Goal: Information Seeking & Learning: Learn about a topic

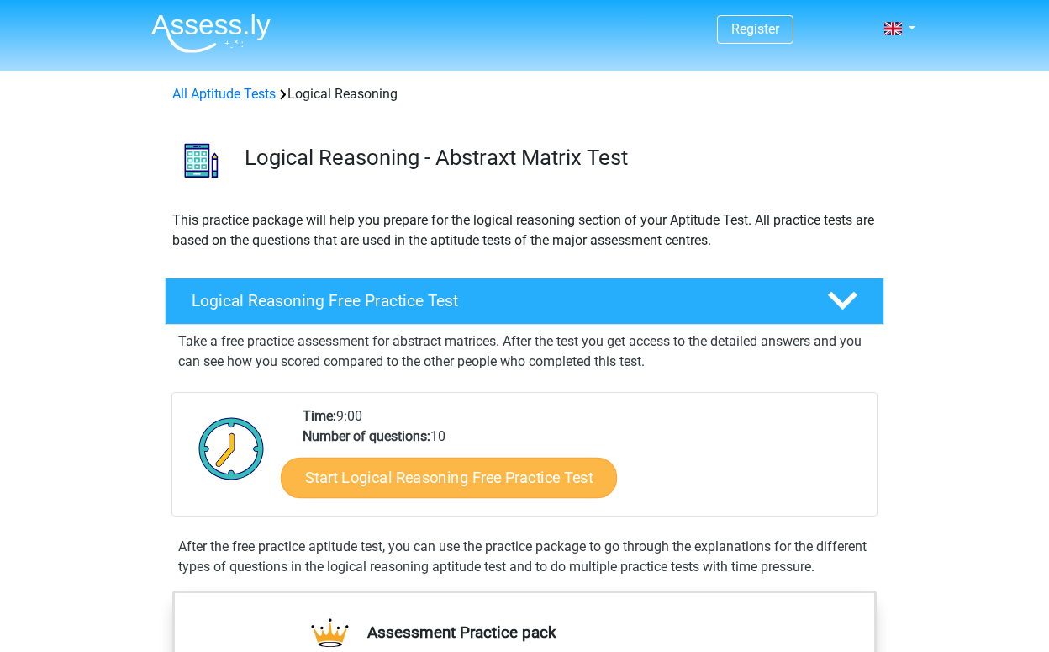
click at [488, 477] on link "Start Logical Reasoning Free Practice Test" at bounding box center [449, 477] width 336 height 40
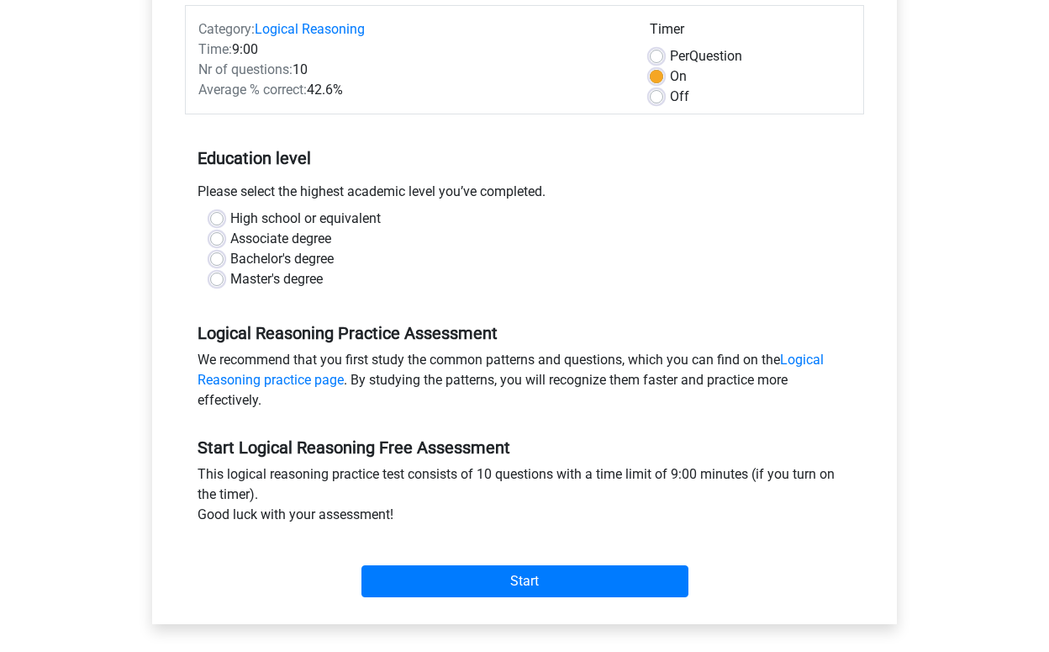
scroll to position [227, 0]
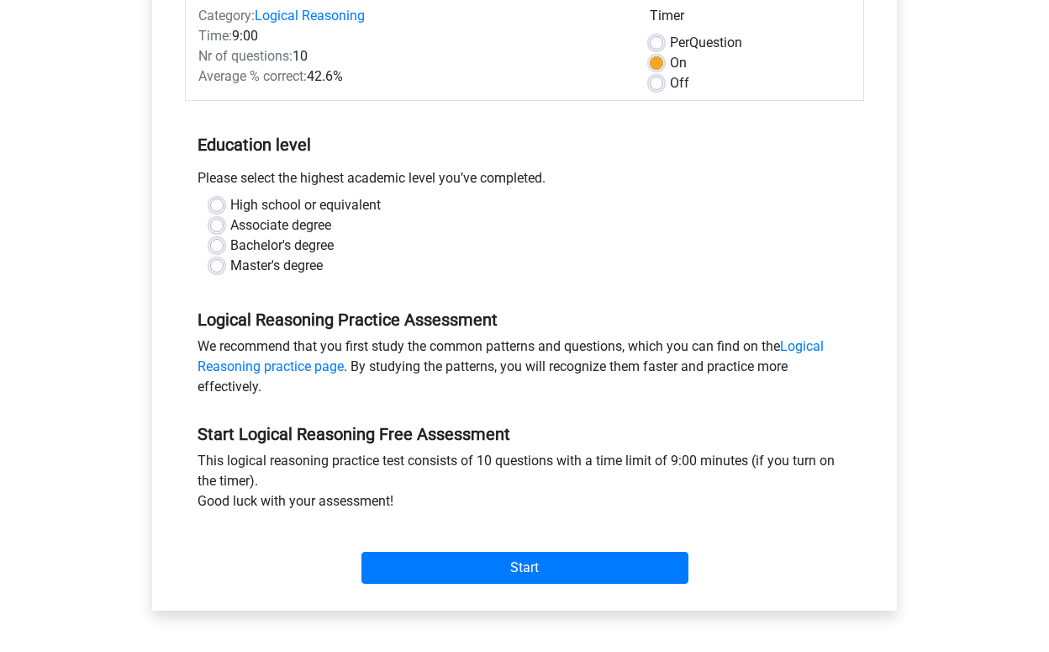
click at [316, 267] on label "Master's degree" at bounding box center [276, 266] width 92 height 20
click at [224, 267] on input "Master's degree" at bounding box center [216, 264] width 13 height 17
radio input "true"
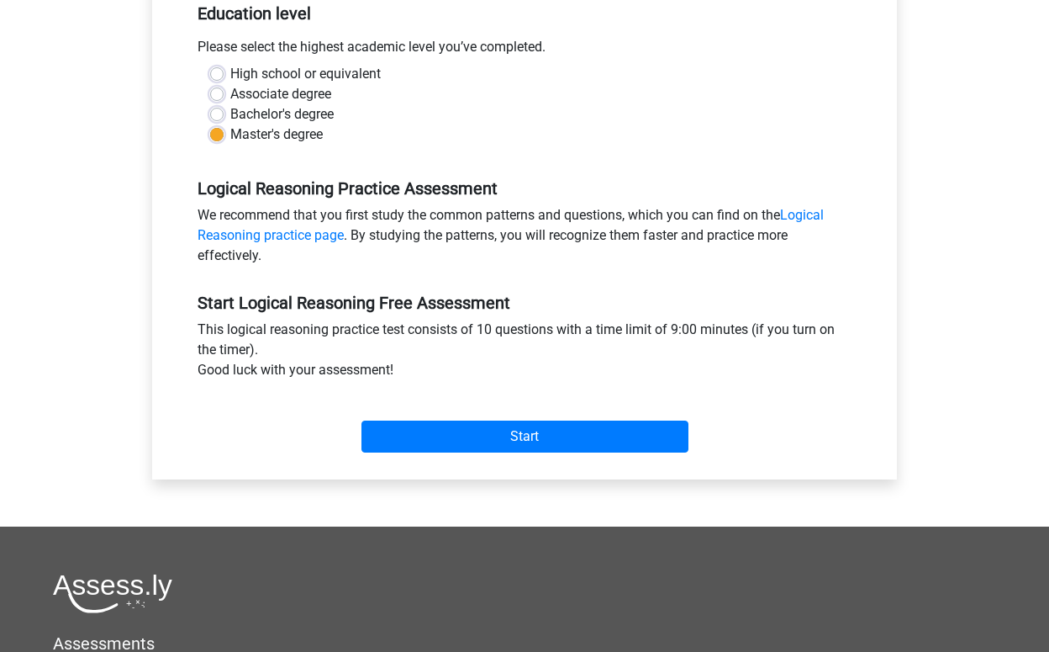
scroll to position [368, 0]
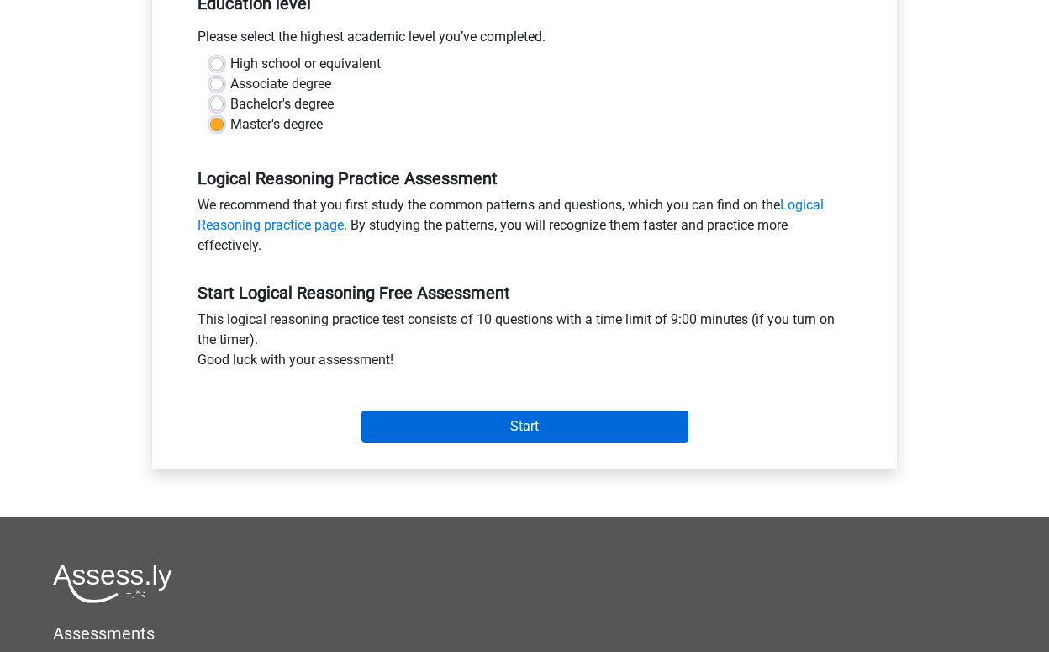
click at [539, 433] on input "Start" at bounding box center [525, 426] width 327 height 32
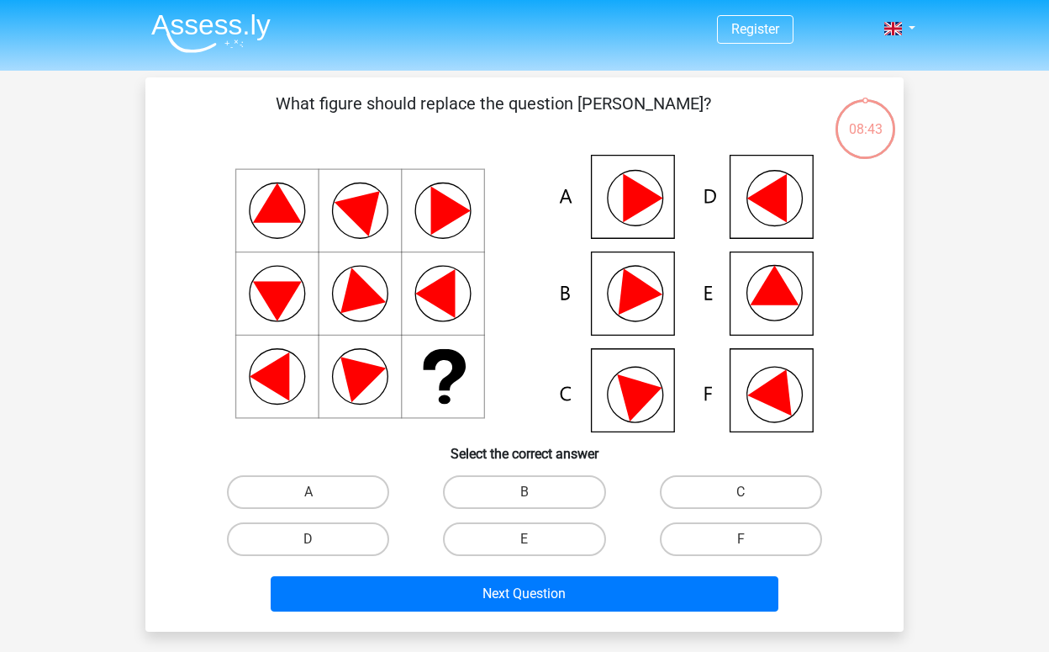
click at [779, 399] on icon at bounding box center [778, 387] width 61 height 56
click at [739, 535] on label "F" at bounding box center [741, 539] width 162 height 34
click at [741, 539] on input "F" at bounding box center [746, 544] width 11 height 11
radio input "true"
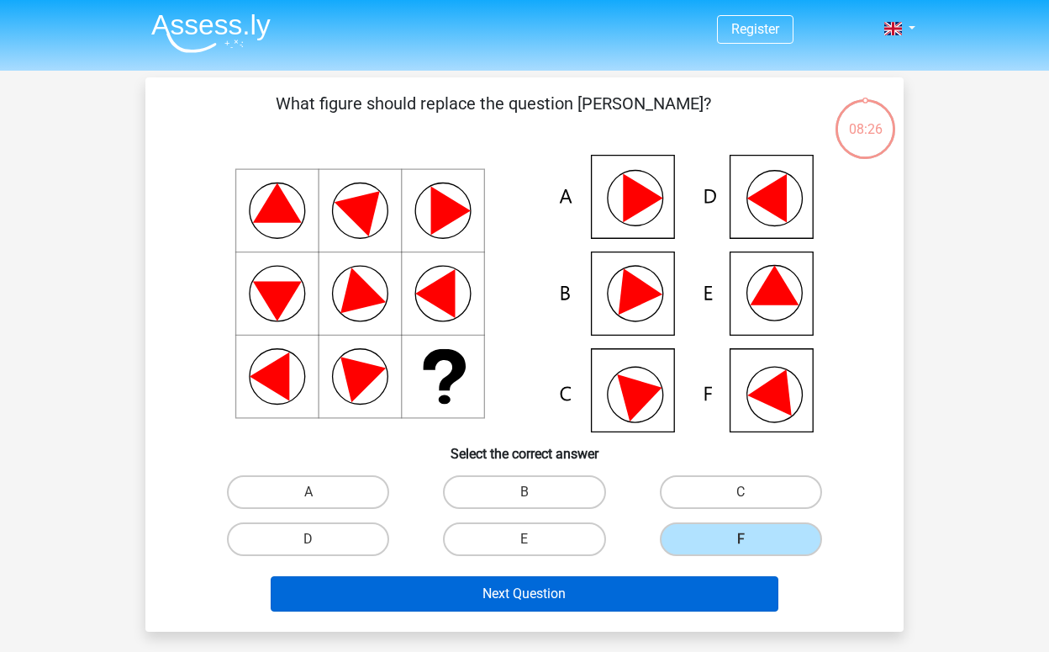
click at [655, 600] on button "Next Question" at bounding box center [525, 593] width 509 height 35
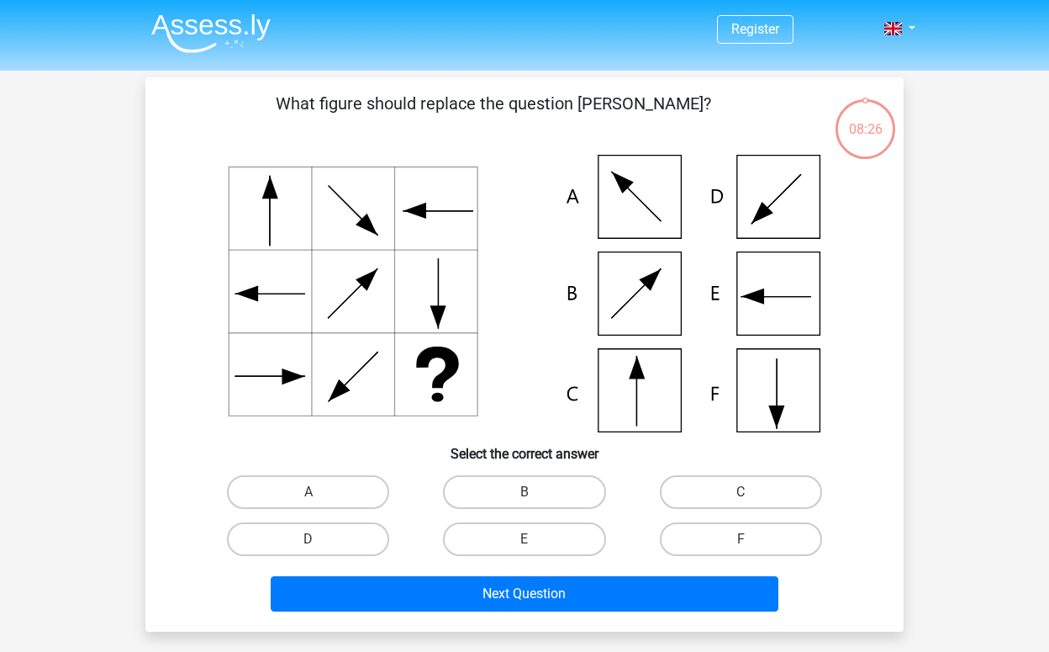
scroll to position [77, 0]
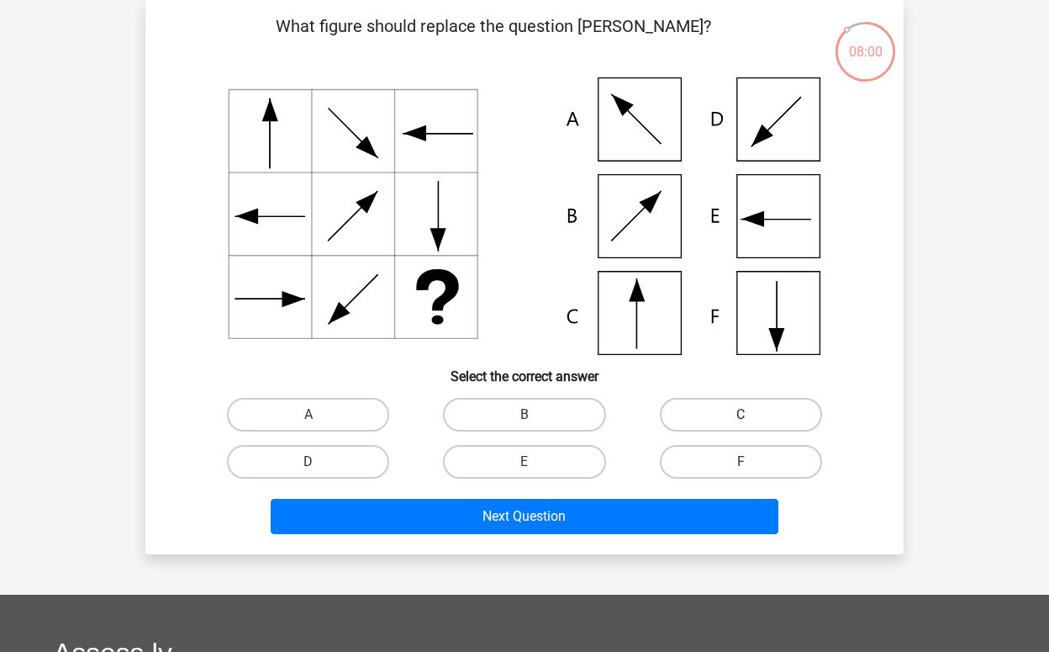
click at [732, 417] on label "C" at bounding box center [741, 415] width 162 height 34
click at [741, 417] on input "C" at bounding box center [746, 420] width 11 height 11
radio input "true"
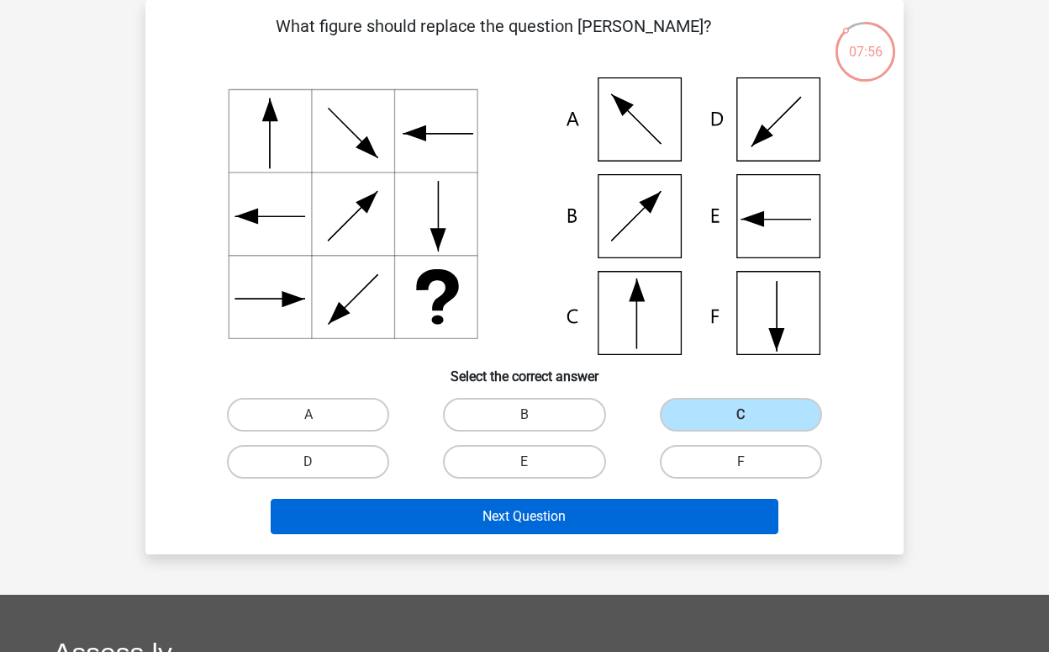
click at [618, 520] on button "Next Question" at bounding box center [525, 516] width 509 height 35
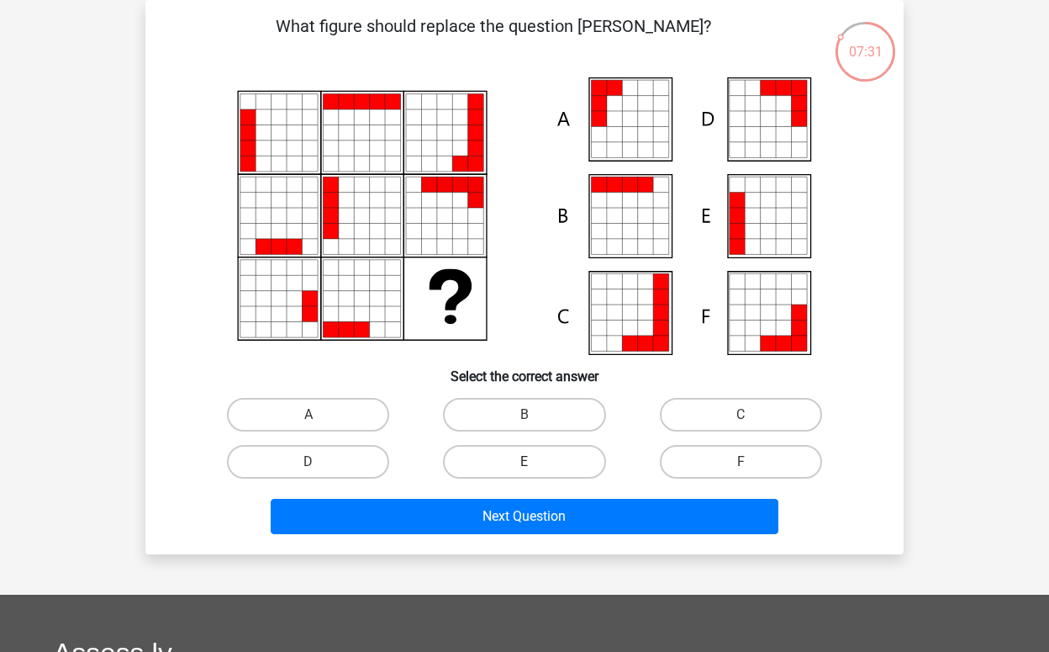
click at [516, 463] on label "E" at bounding box center [524, 462] width 162 height 34
click at [525, 463] on input "E" at bounding box center [530, 467] width 11 height 11
radio input "true"
click at [362, 421] on label "A" at bounding box center [308, 415] width 162 height 34
click at [320, 421] on input "A" at bounding box center [314, 420] width 11 height 11
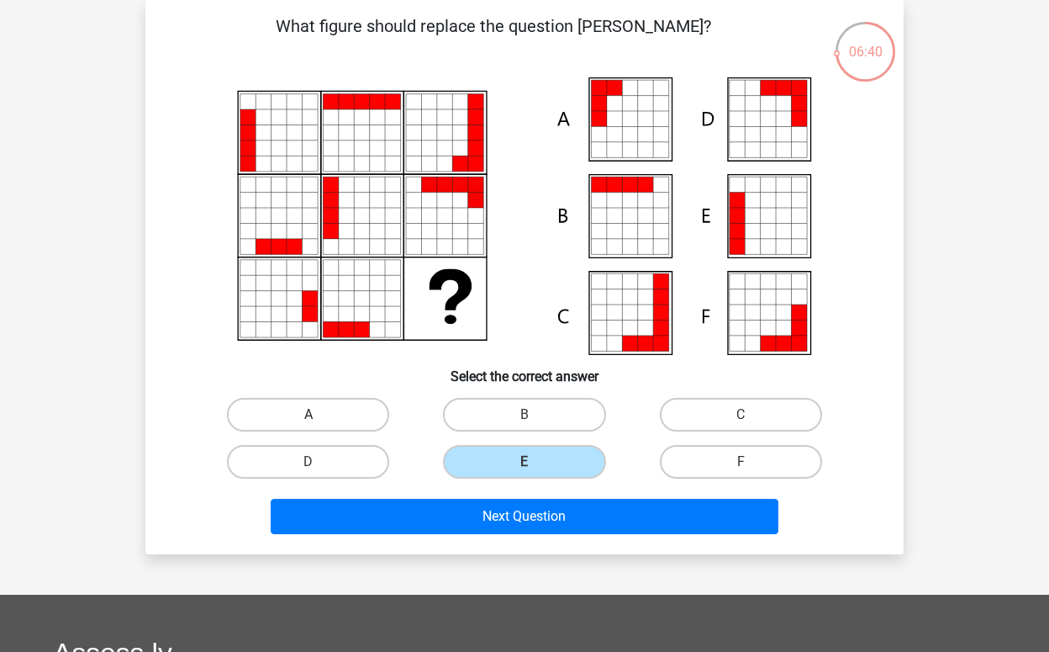
radio input "true"
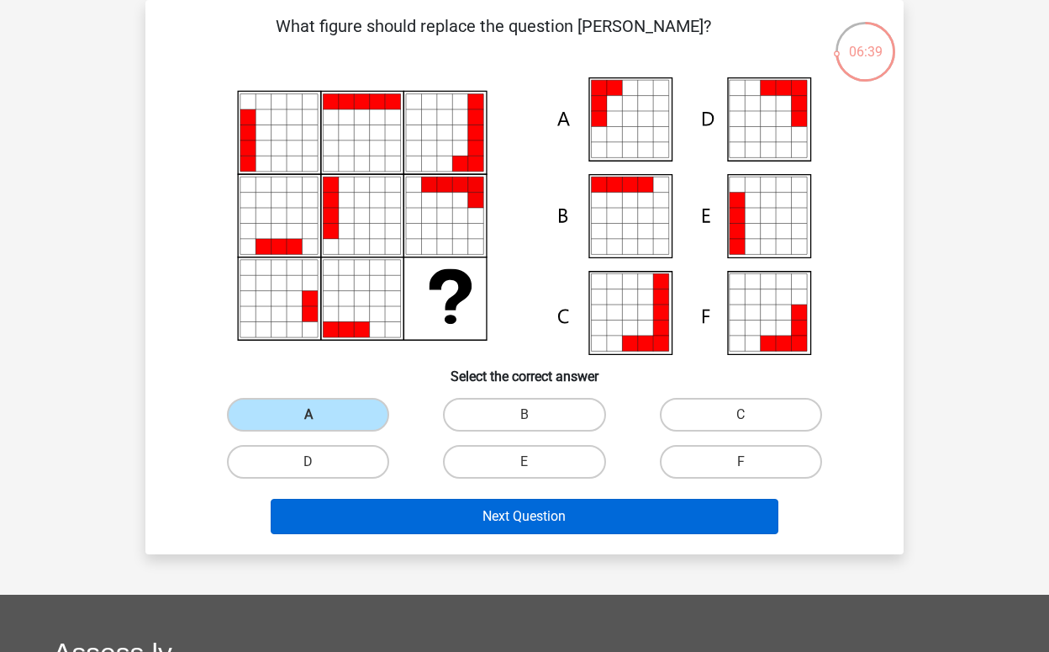
click at [508, 528] on button "Next Question" at bounding box center [525, 516] width 509 height 35
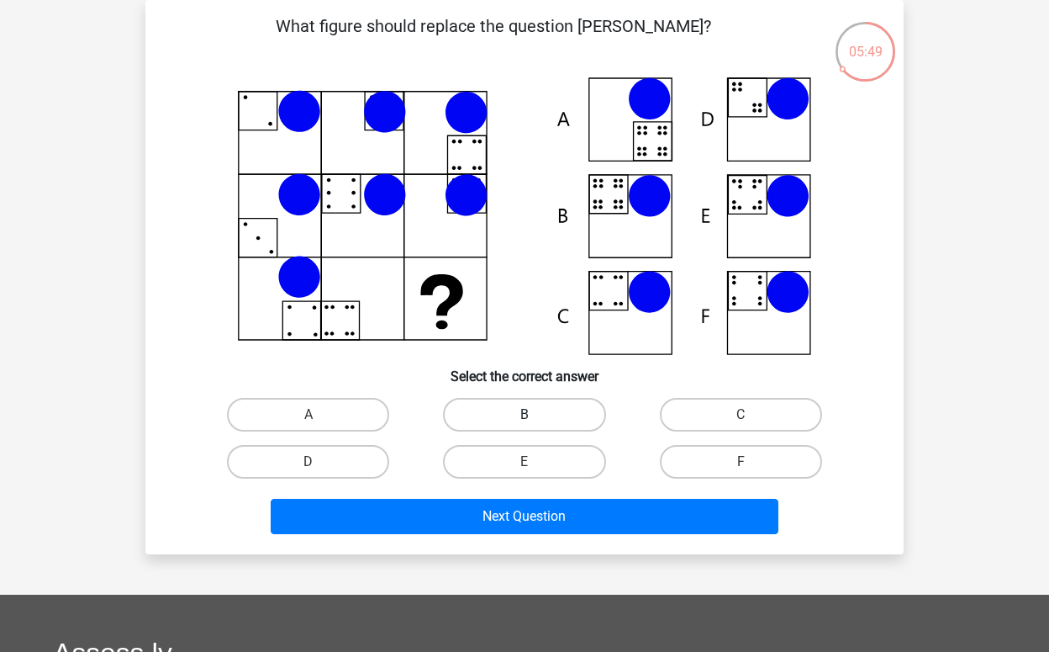
click at [498, 411] on label "B" at bounding box center [524, 415] width 162 height 34
click at [525, 415] on input "B" at bounding box center [530, 420] width 11 height 11
radio input "true"
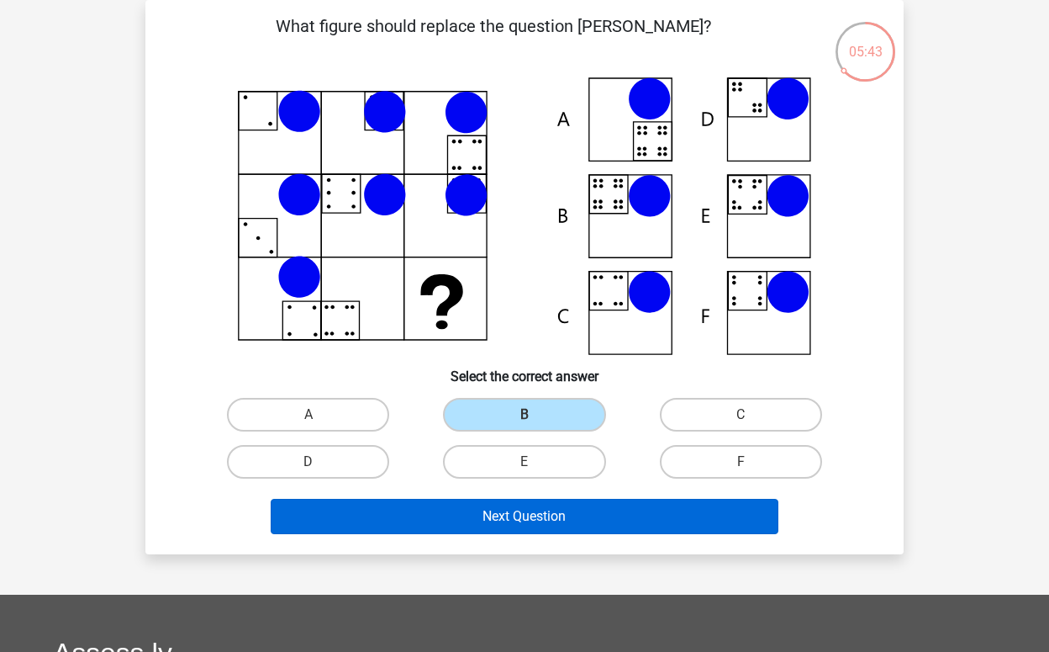
click at [480, 512] on button "Next Question" at bounding box center [525, 516] width 509 height 35
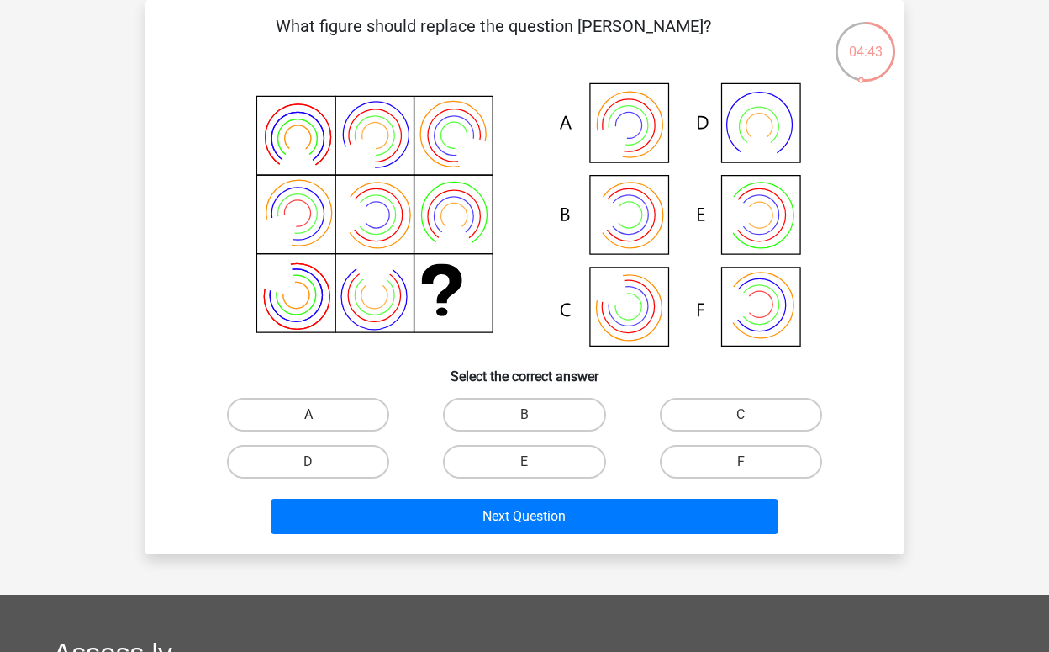
click at [368, 408] on label "A" at bounding box center [308, 415] width 162 height 34
click at [320, 415] on input "A" at bounding box center [314, 420] width 11 height 11
radio input "true"
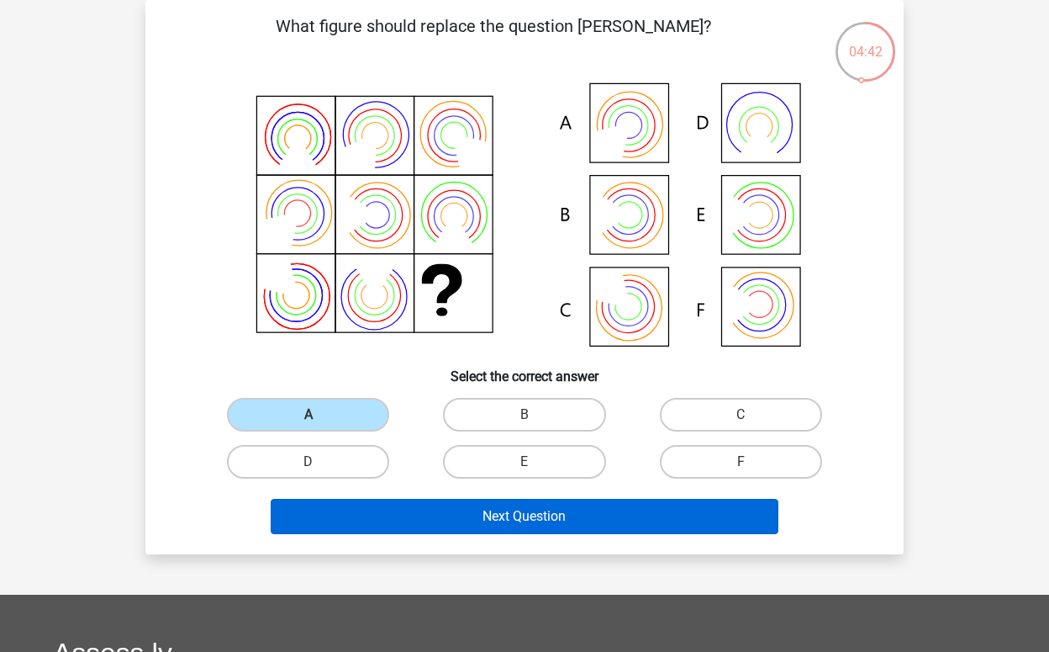
click at [512, 517] on button "Next Question" at bounding box center [525, 516] width 509 height 35
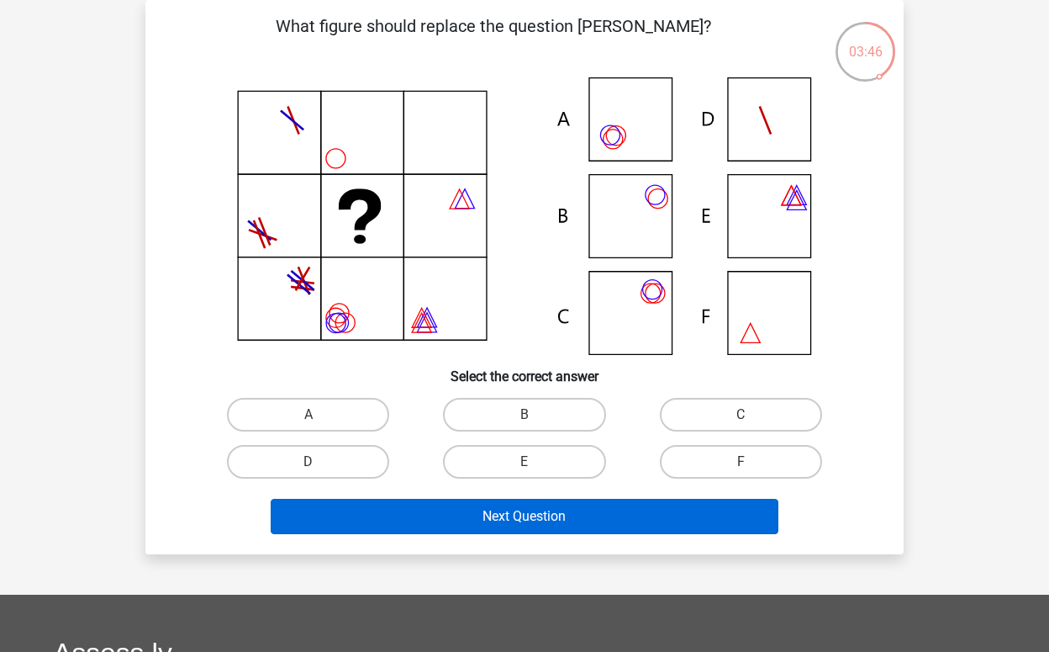
click at [555, 516] on button "Next Question" at bounding box center [525, 516] width 509 height 35
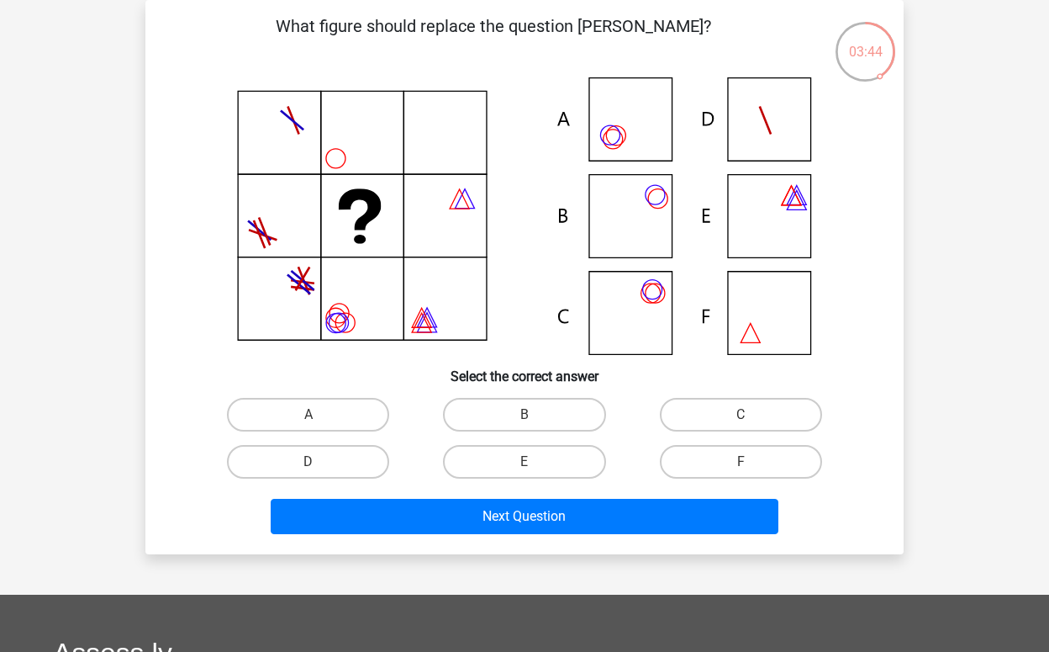
click at [872, 373] on h6 "Select the correct answer" at bounding box center [524, 369] width 705 height 29
click at [353, 415] on label "A" at bounding box center [308, 415] width 162 height 34
click at [320, 415] on input "A" at bounding box center [314, 420] width 11 height 11
radio input "true"
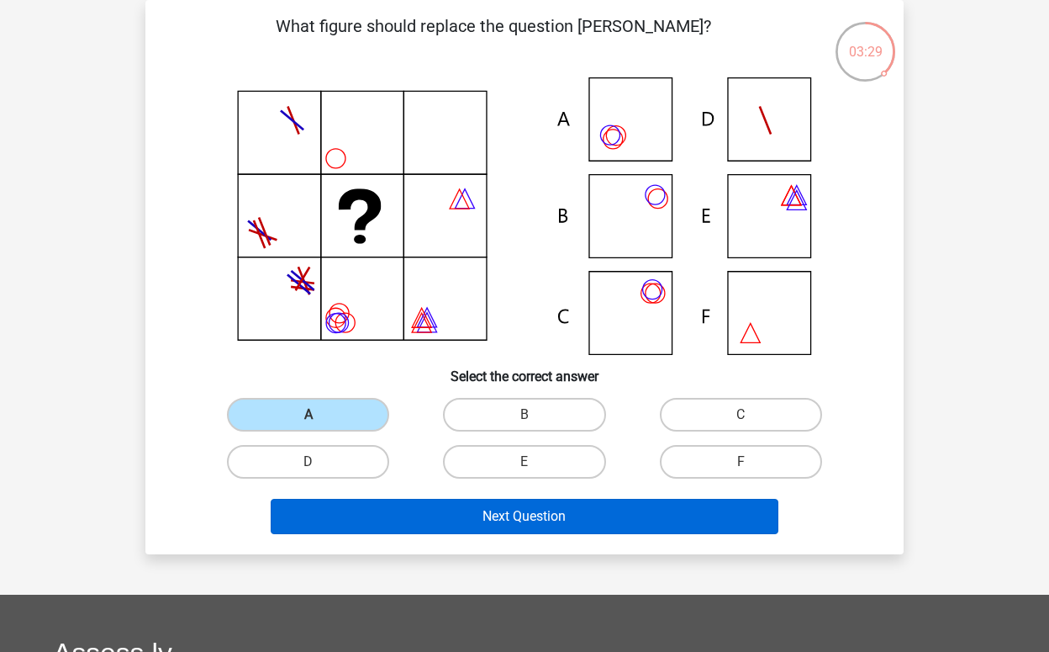
click at [492, 507] on button "Next Question" at bounding box center [525, 516] width 509 height 35
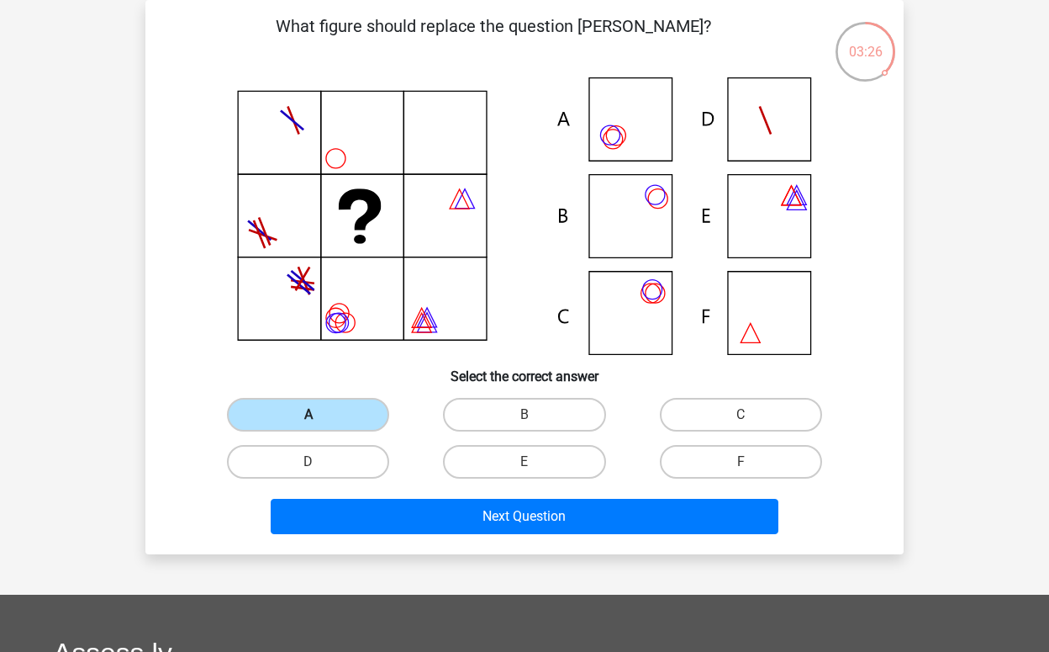
click at [347, 408] on label "A" at bounding box center [308, 415] width 162 height 34
click at [320, 415] on input "A" at bounding box center [314, 420] width 11 height 11
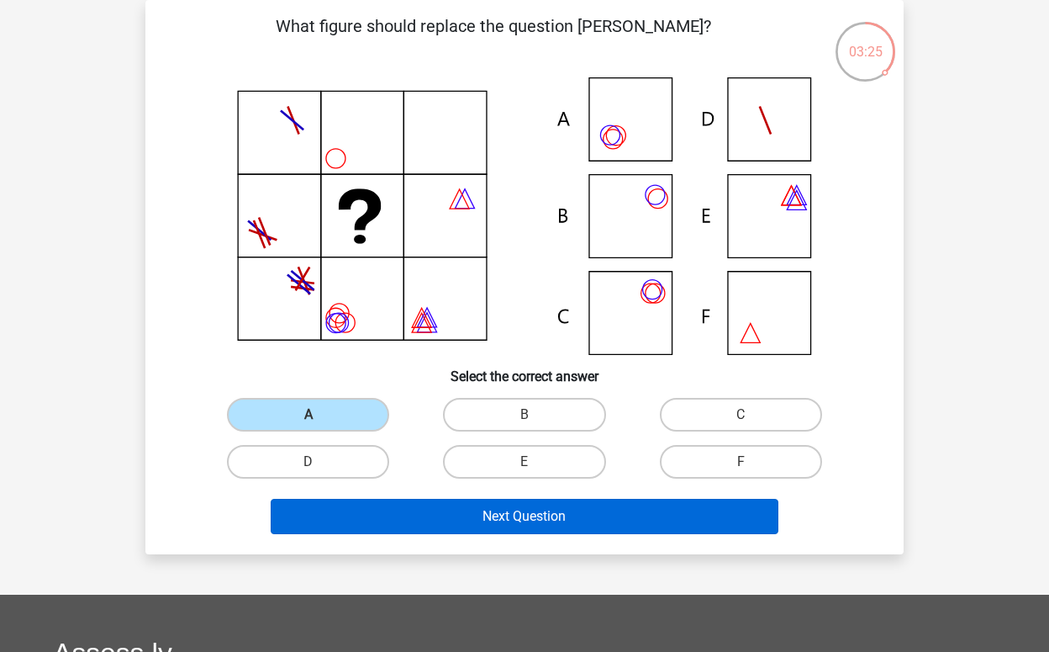
click at [491, 520] on button "Next Question" at bounding box center [525, 516] width 509 height 35
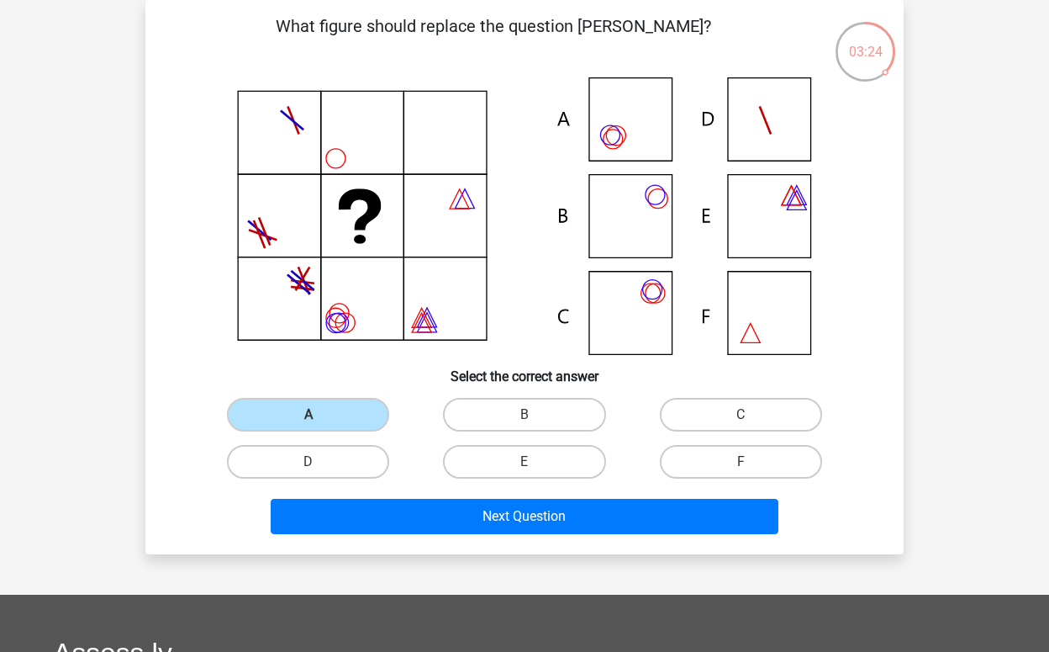
click at [942, 346] on div "Register Nederlands English" at bounding box center [524, 481] width 1049 height 1116
click at [531, 404] on label "B" at bounding box center [524, 415] width 162 height 34
click at [531, 415] on input "B" at bounding box center [530, 420] width 11 height 11
radio input "true"
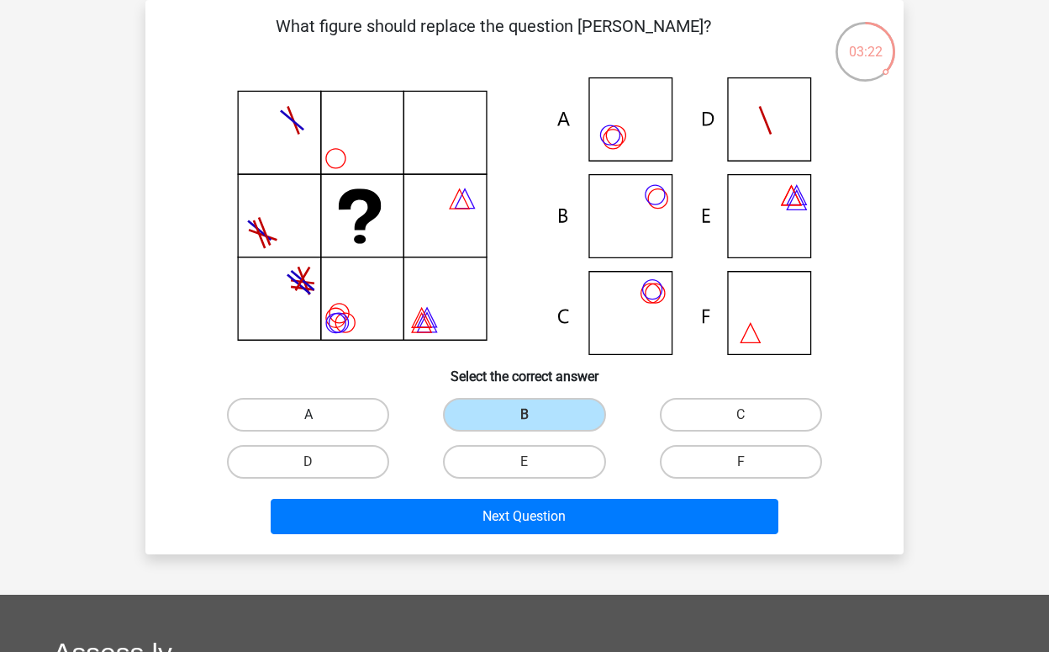
click at [362, 418] on label "A" at bounding box center [308, 415] width 162 height 34
click at [320, 418] on input "A" at bounding box center [314, 420] width 11 height 11
radio input "true"
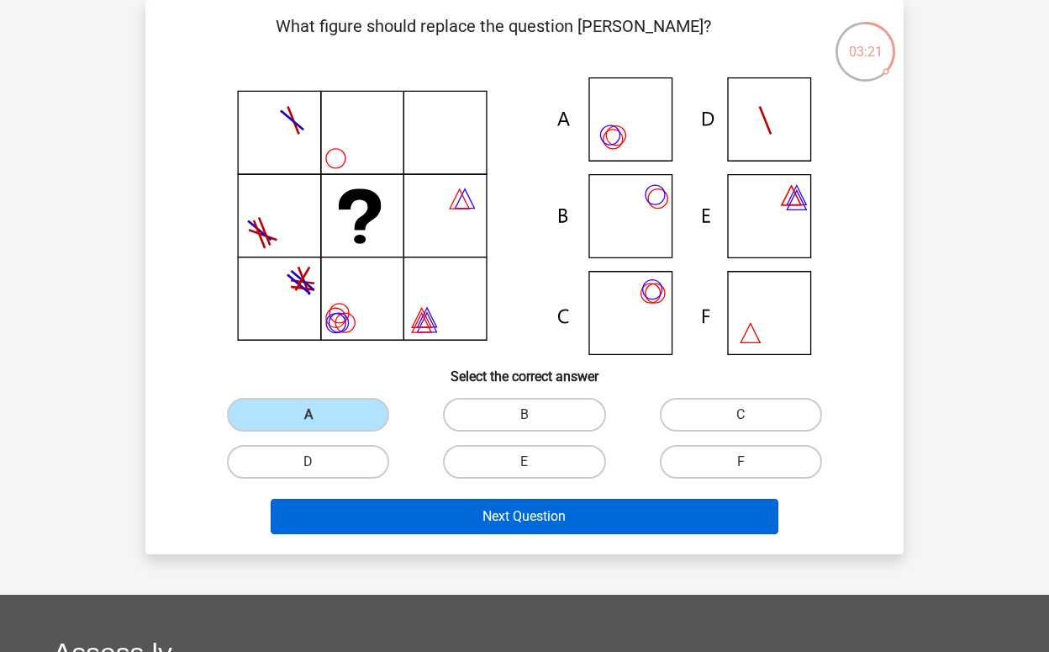
click at [466, 515] on button "Next Question" at bounding box center [525, 516] width 509 height 35
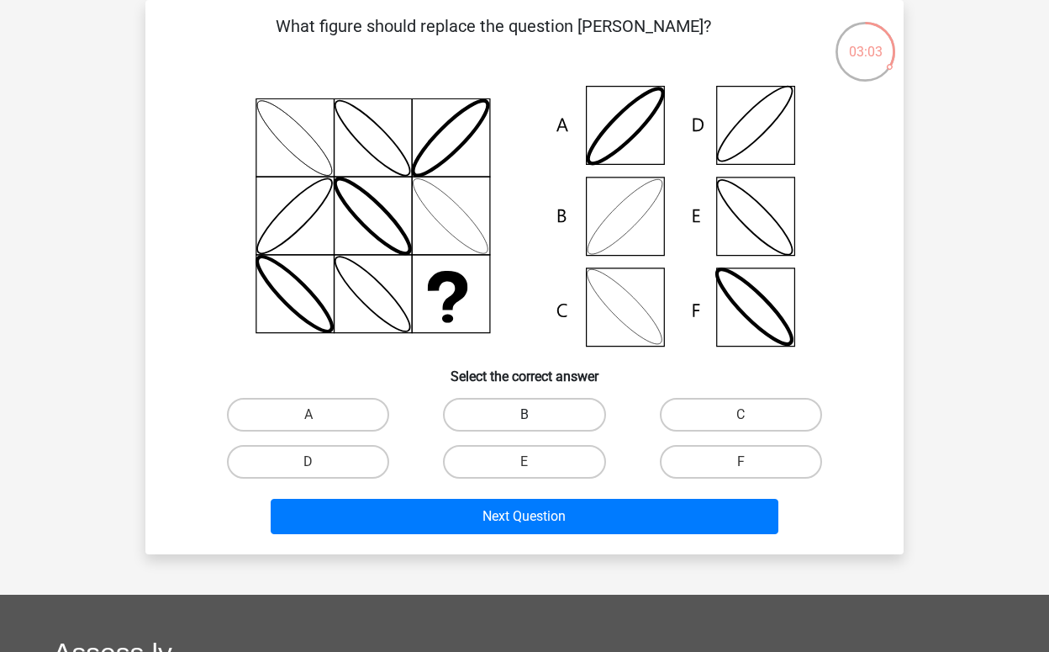
click at [510, 415] on label "B" at bounding box center [524, 415] width 162 height 34
click at [525, 415] on input "B" at bounding box center [530, 420] width 11 height 11
radio input "true"
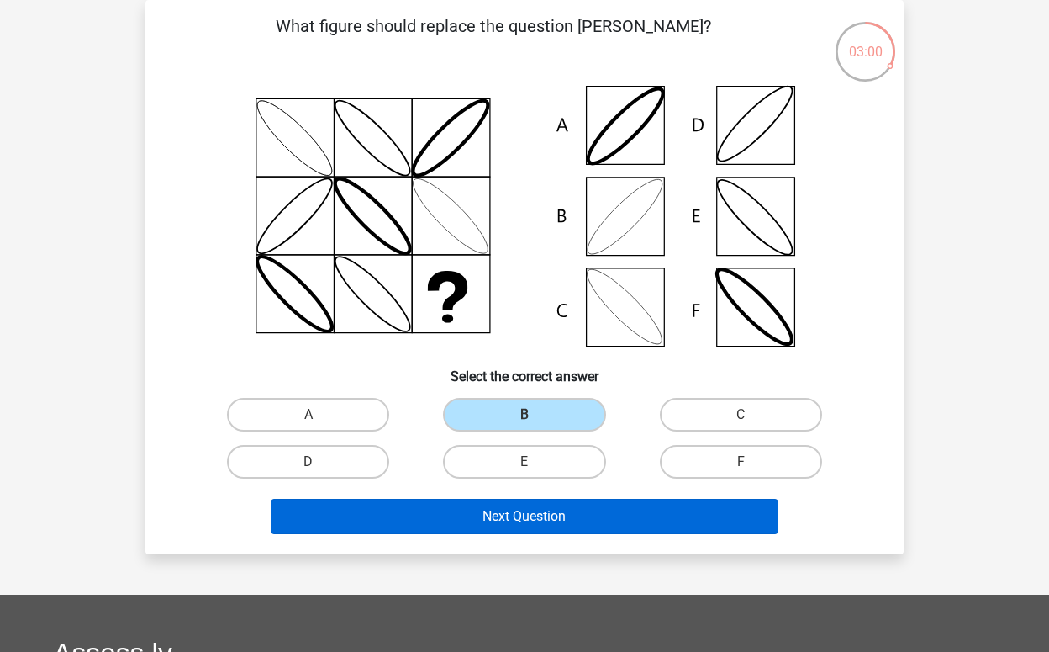
click at [510, 524] on button "Next Question" at bounding box center [525, 516] width 509 height 35
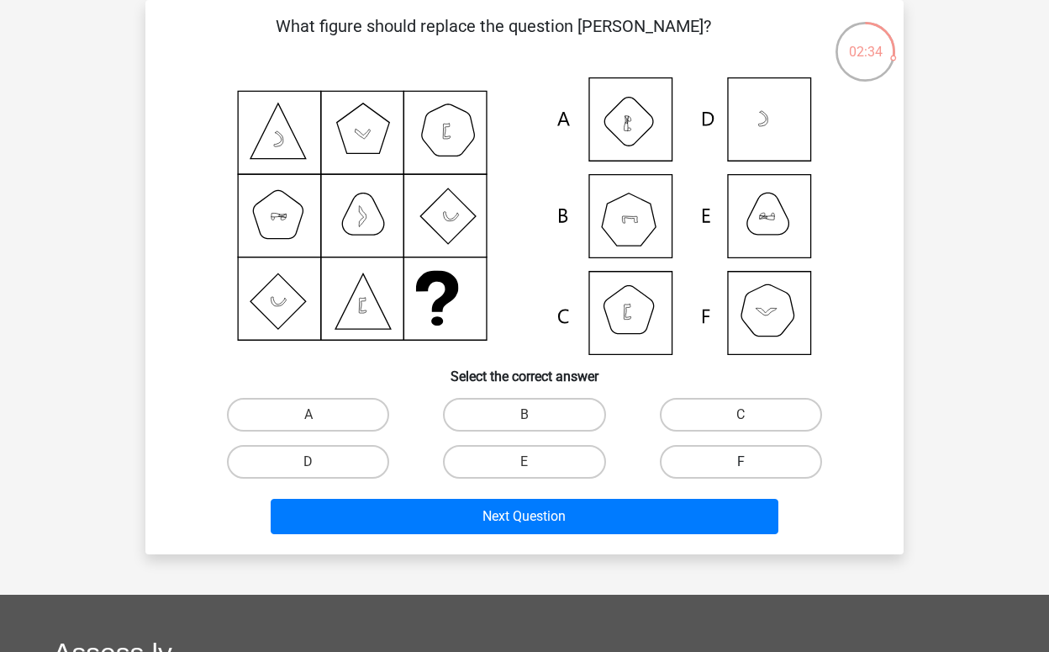
click at [773, 458] on label "F" at bounding box center [741, 462] width 162 height 34
click at [752, 462] on input "F" at bounding box center [746, 467] width 11 height 11
radio input "true"
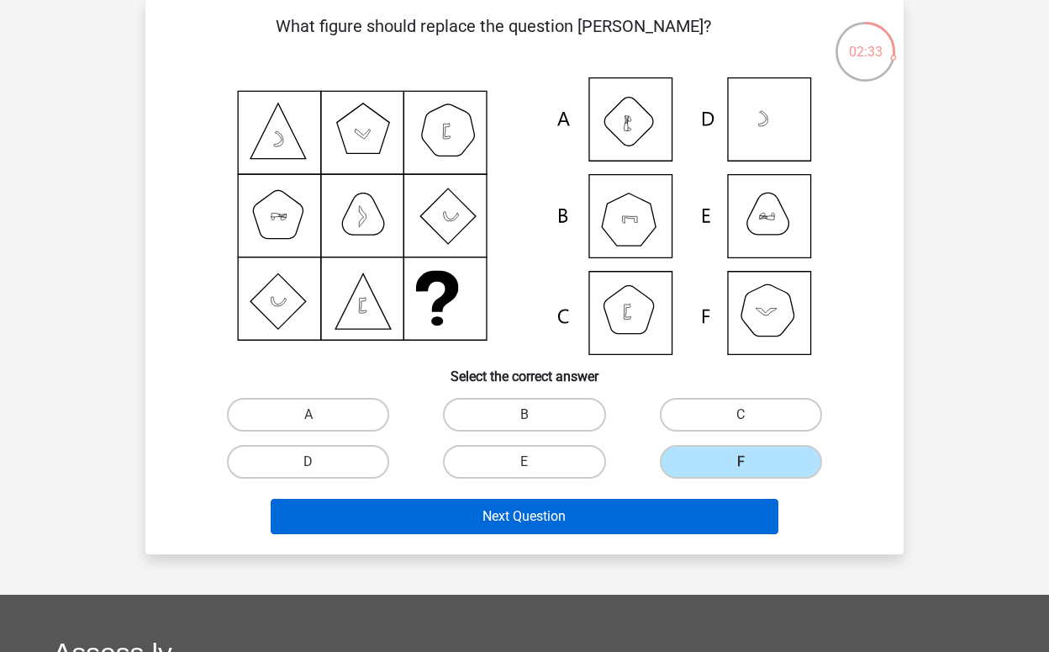
click at [632, 521] on button "Next Question" at bounding box center [525, 516] width 509 height 35
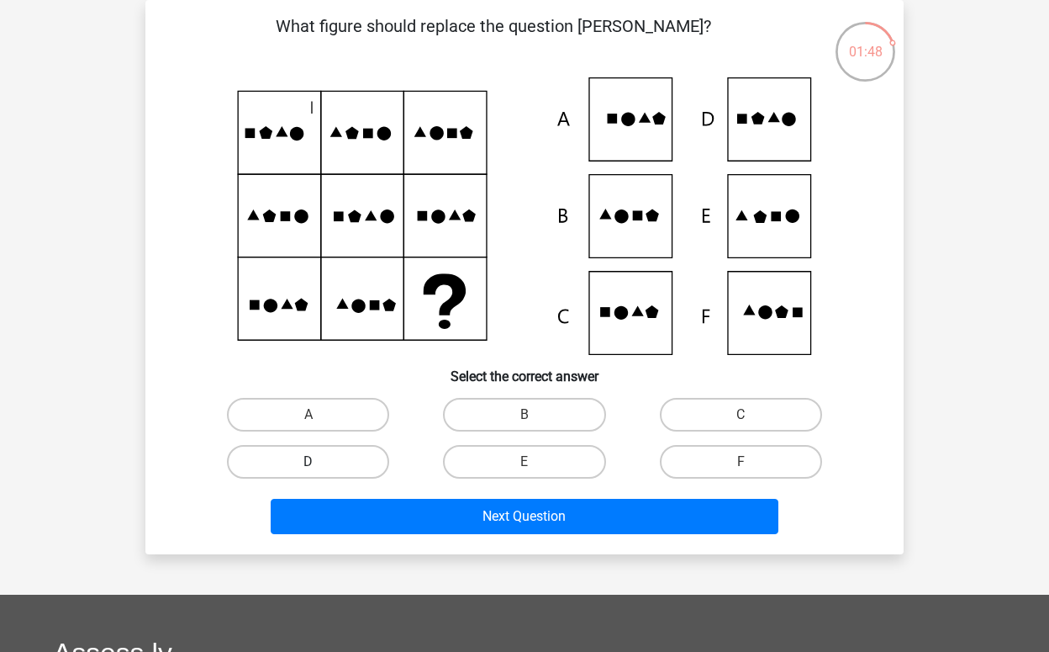
click at [367, 462] on label "D" at bounding box center [308, 462] width 162 height 34
click at [320, 462] on input "D" at bounding box center [314, 467] width 11 height 11
radio input "true"
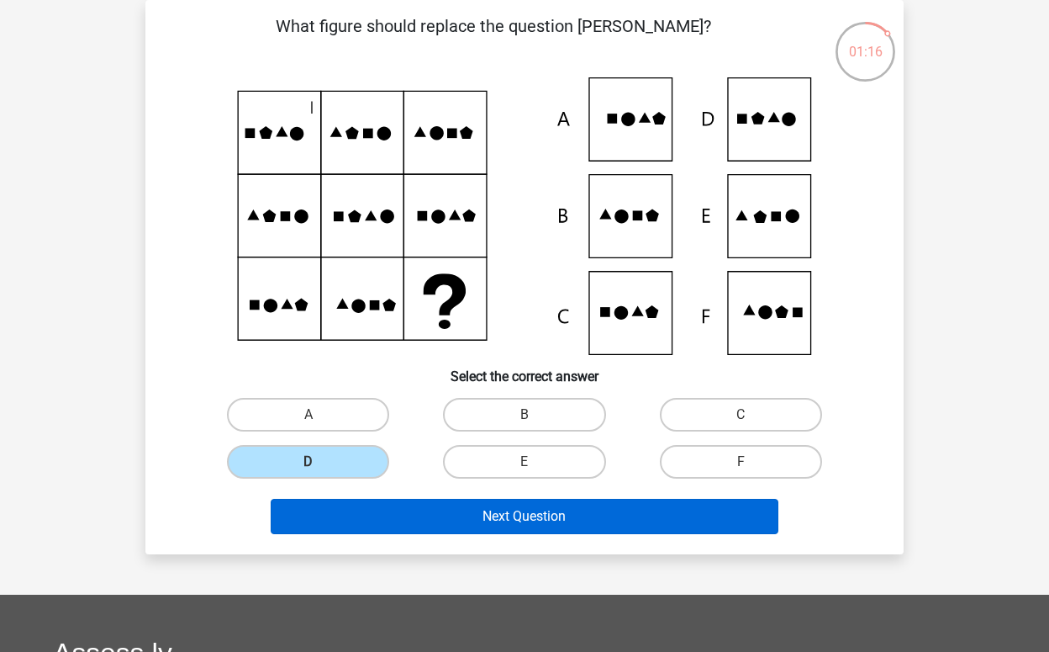
click at [524, 516] on button "Next Question" at bounding box center [525, 516] width 509 height 35
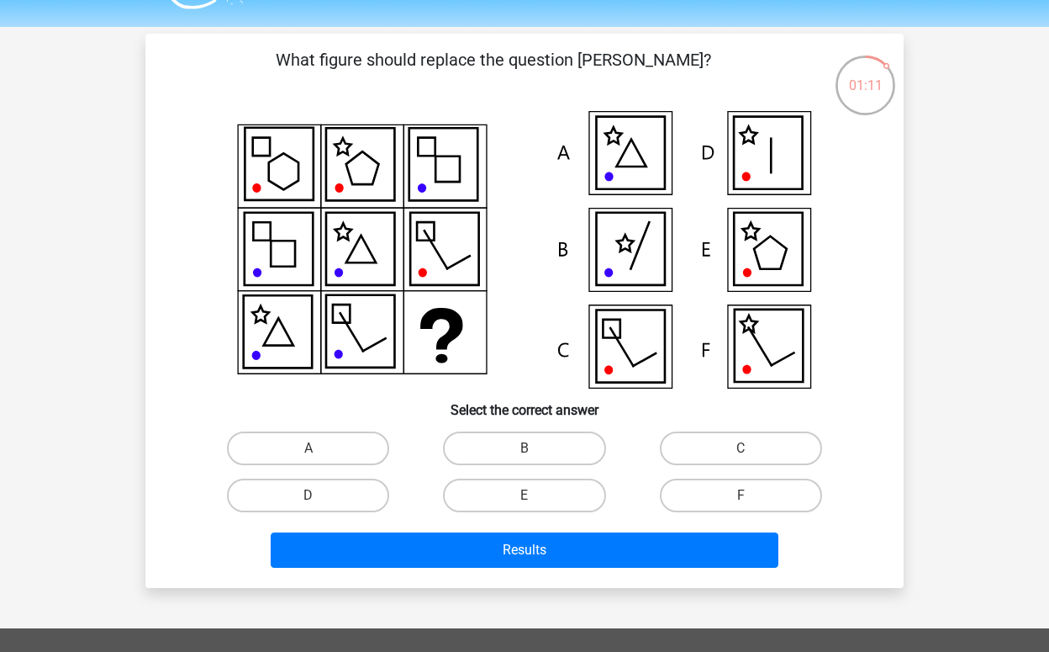
scroll to position [44, 0]
click at [546, 494] on label "E" at bounding box center [524, 495] width 162 height 34
click at [536, 495] on input "E" at bounding box center [530, 500] width 11 height 11
radio input "true"
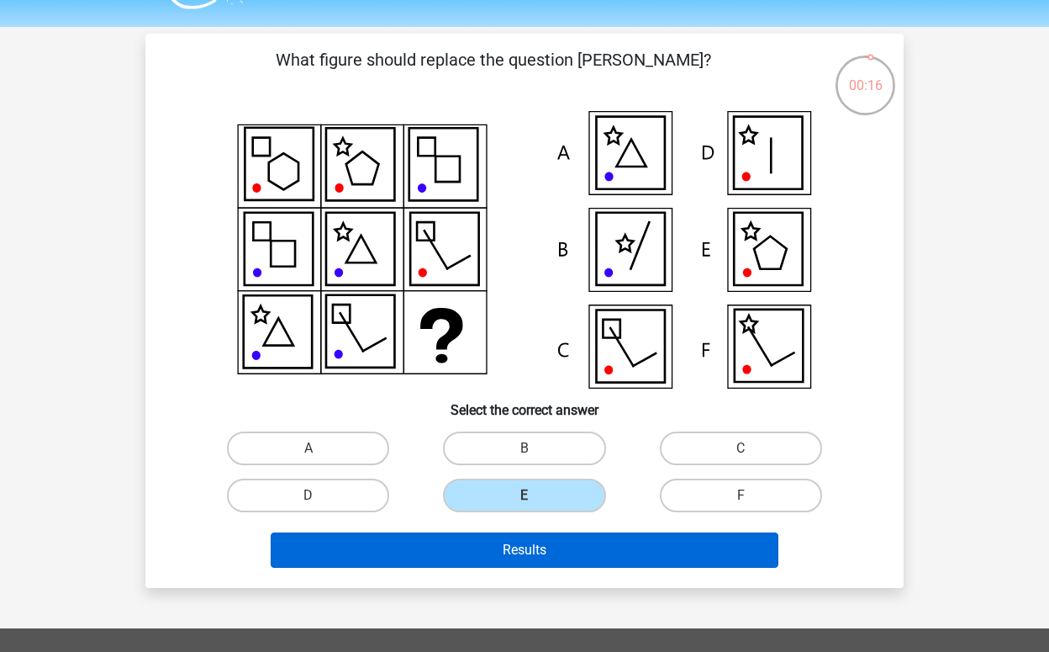
click at [570, 547] on button "Results" at bounding box center [525, 549] width 509 height 35
